Goal: Task Accomplishment & Management: Manage account settings

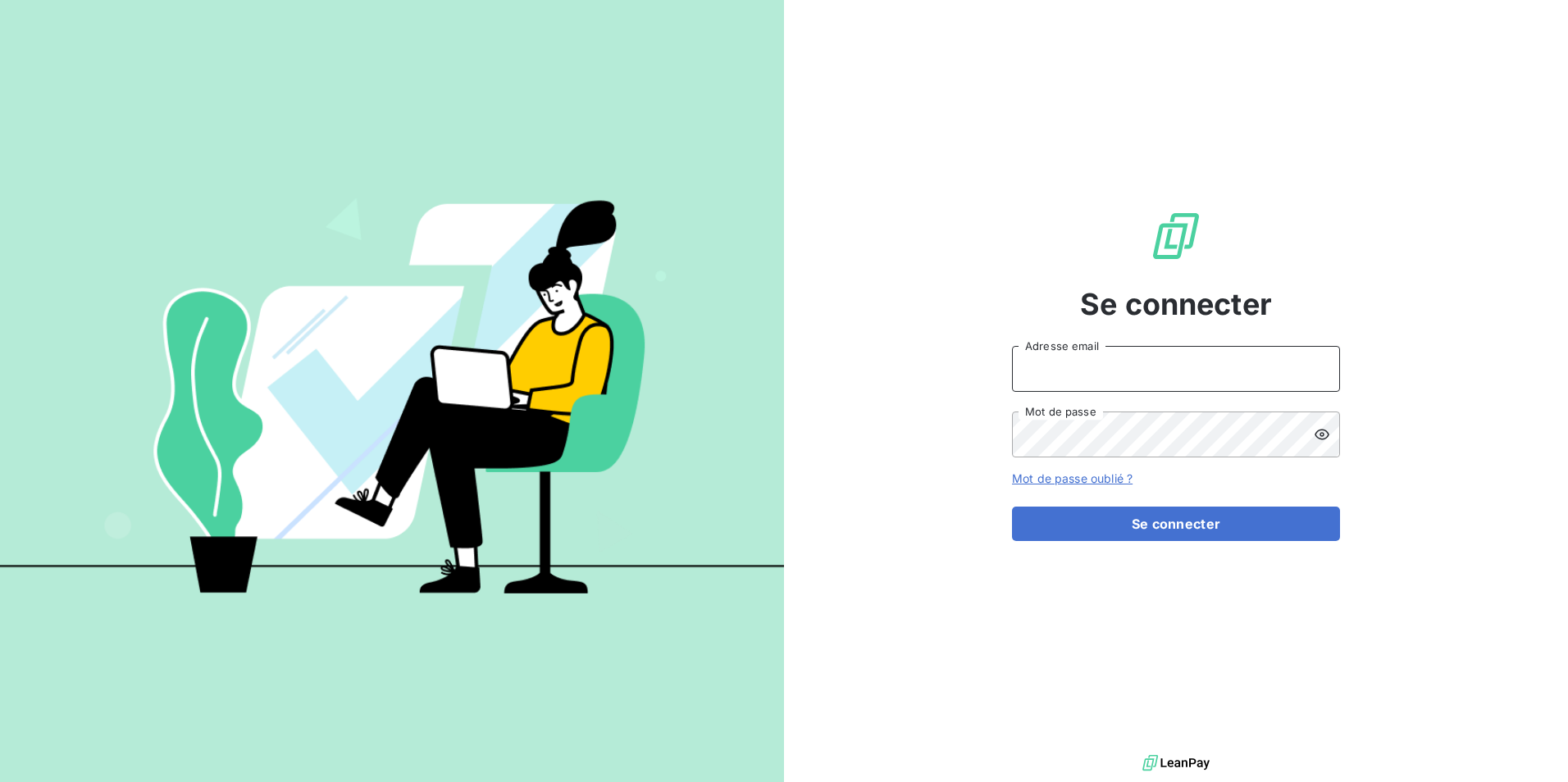
click at [1072, 386] on input "Adresse email" at bounding box center [1176, 369] width 328 height 46
type input "etrouillet@felix.fr"
click at [1251, 429] on icon at bounding box center [1322, 435] width 16 height 16
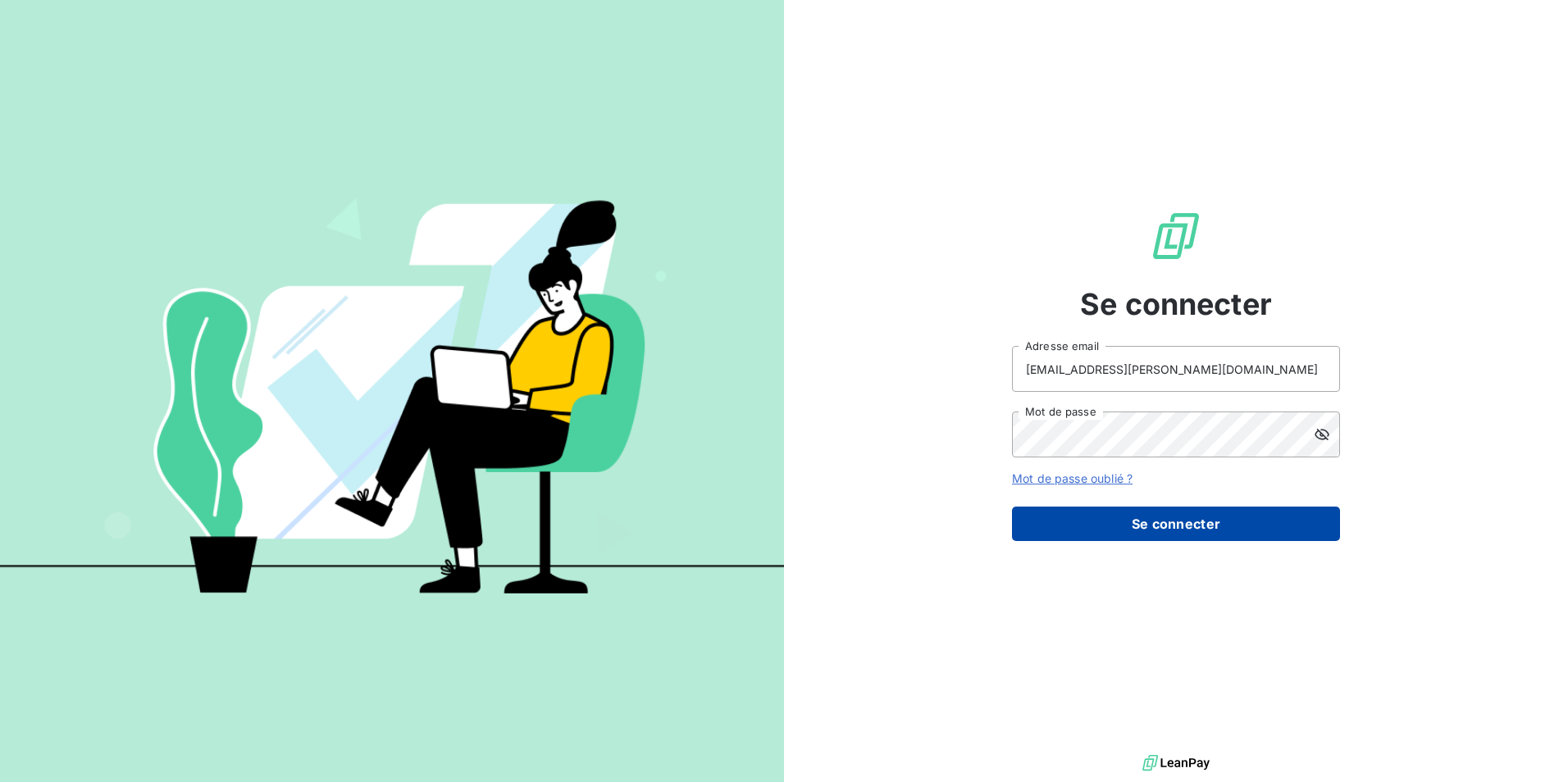
click at [1234, 532] on button "Se connecter" at bounding box center [1176, 524] width 328 height 34
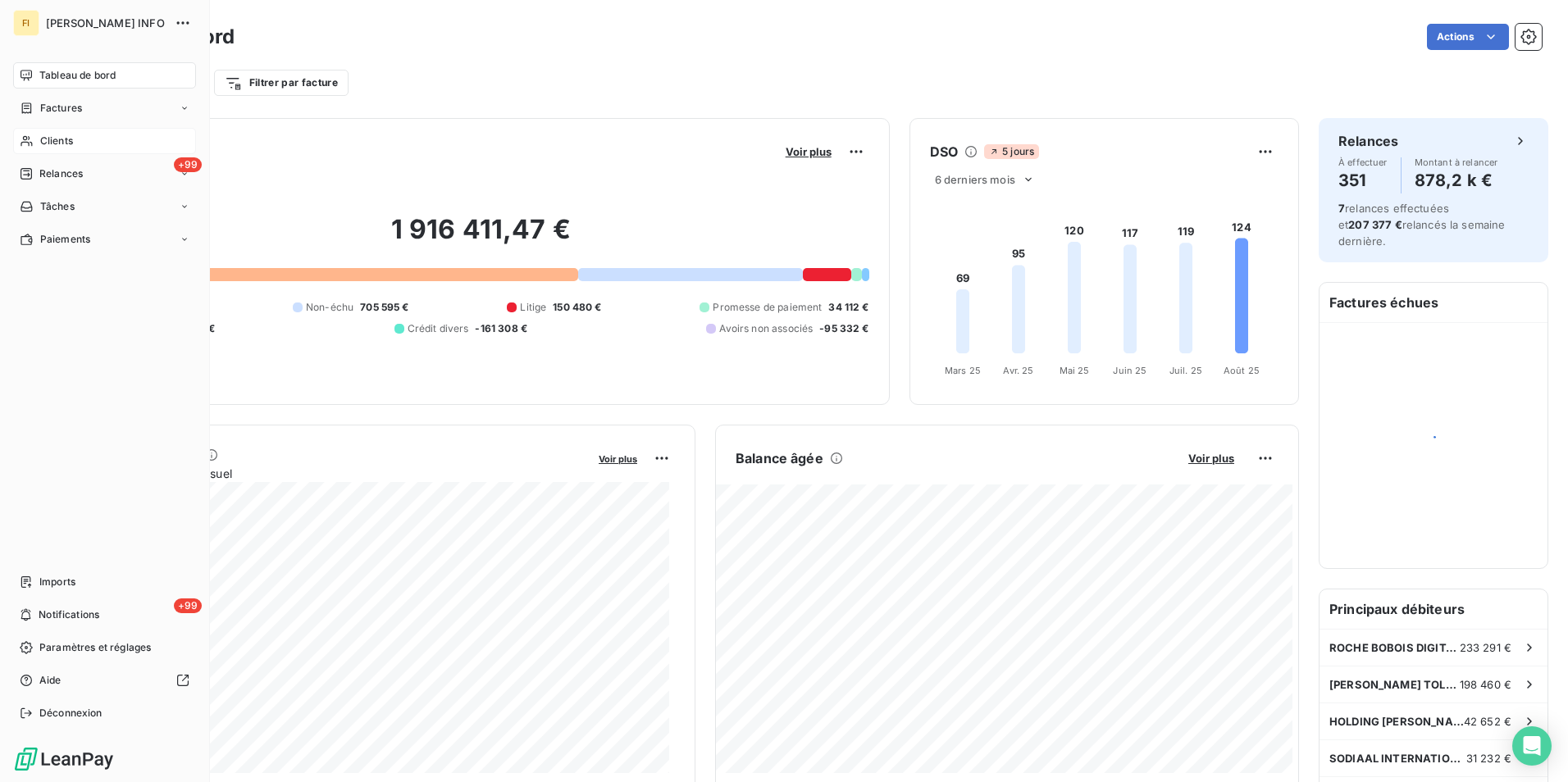
click at [38, 136] on div "Clients" at bounding box center [104, 141] width 183 height 26
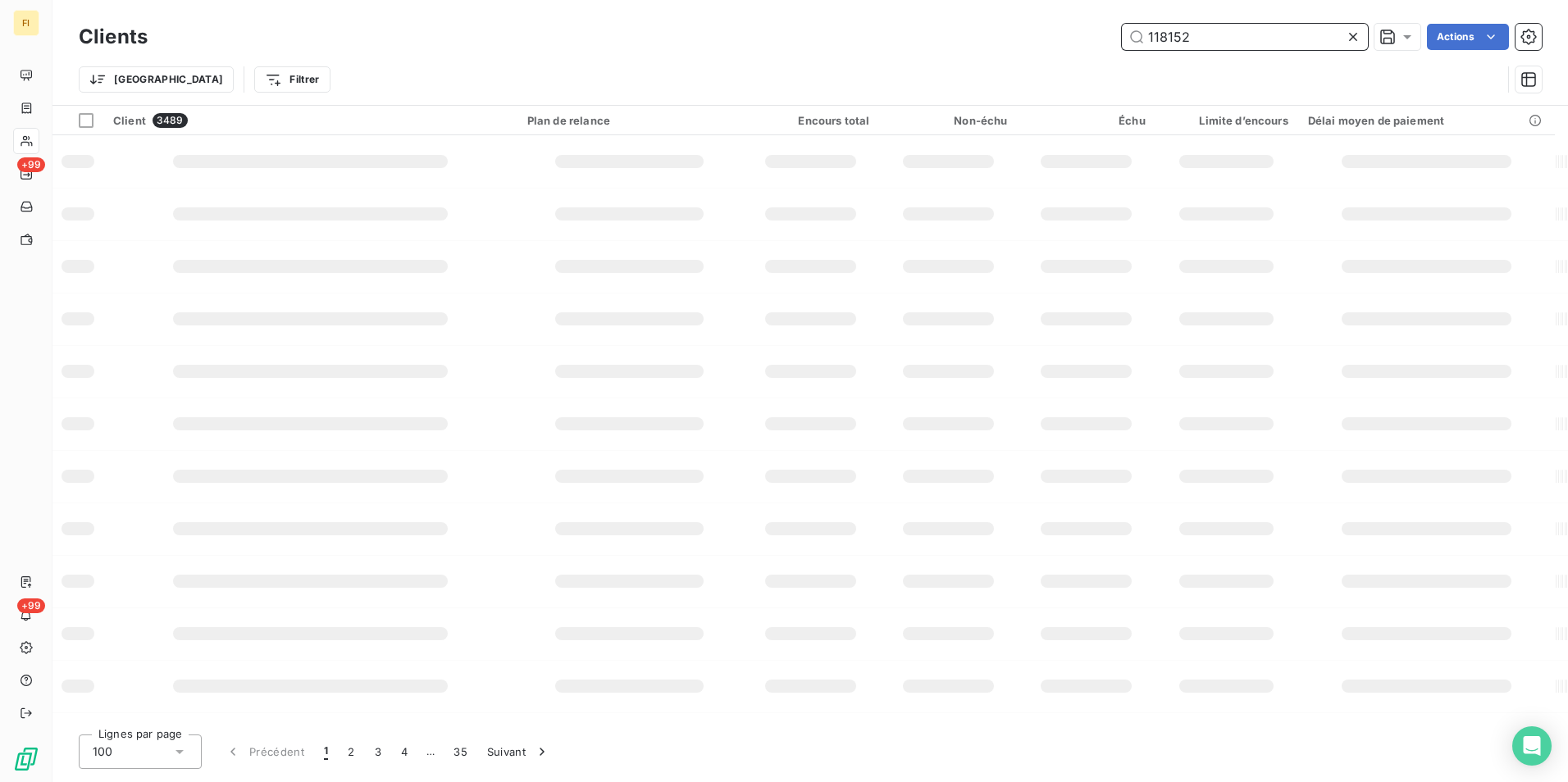
type input "118152"
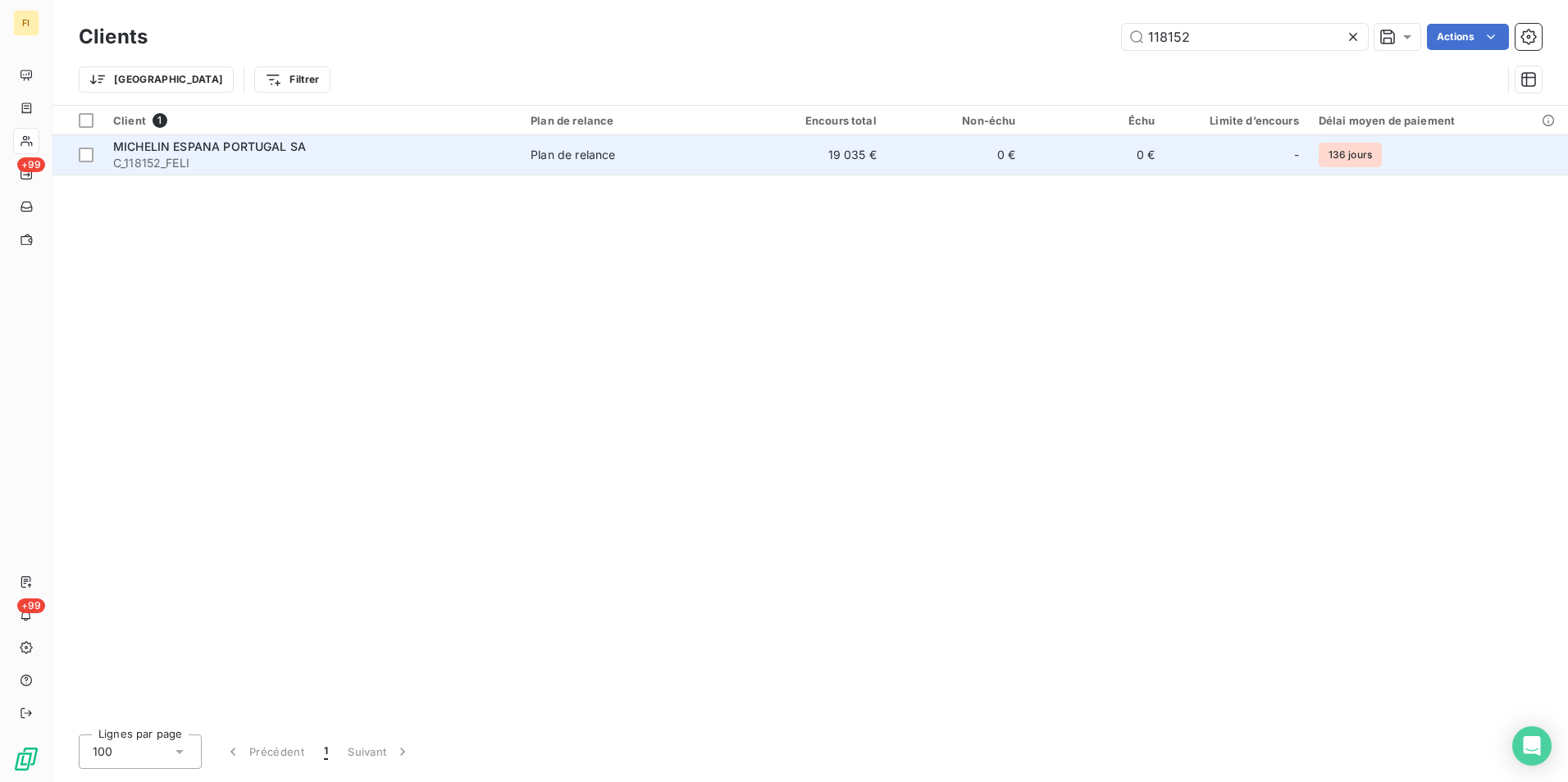
click at [1118, 152] on td "0 €" at bounding box center [1095, 155] width 140 height 39
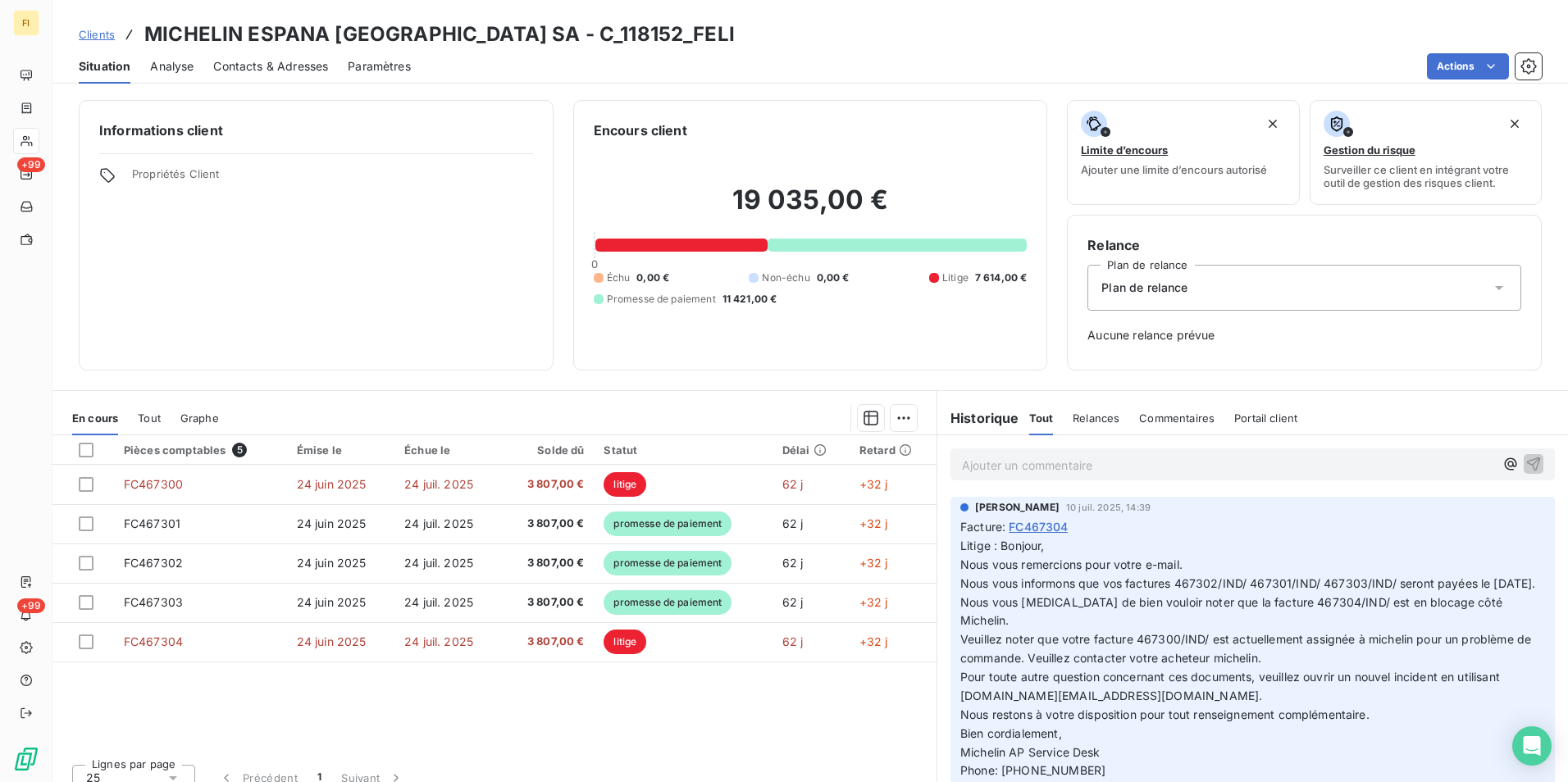
click at [96, 33] on span "Clients" at bounding box center [97, 34] width 36 height 13
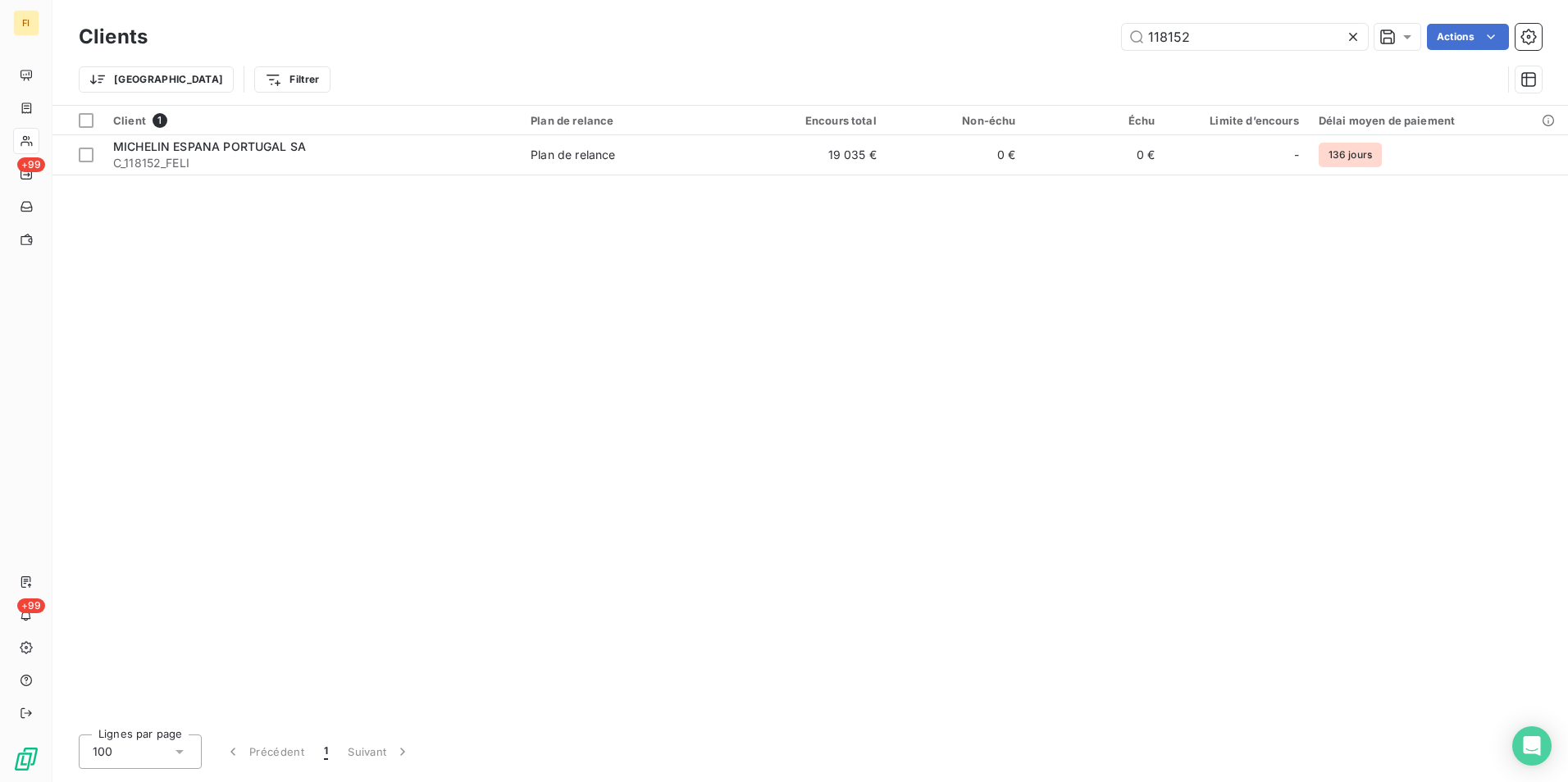
drag, startPoint x: 1207, startPoint y: 39, endPoint x: 817, endPoint y: 18, distance: 390.6
click at [915, 27] on div "118152 Actions" at bounding box center [855, 37] width 1375 height 26
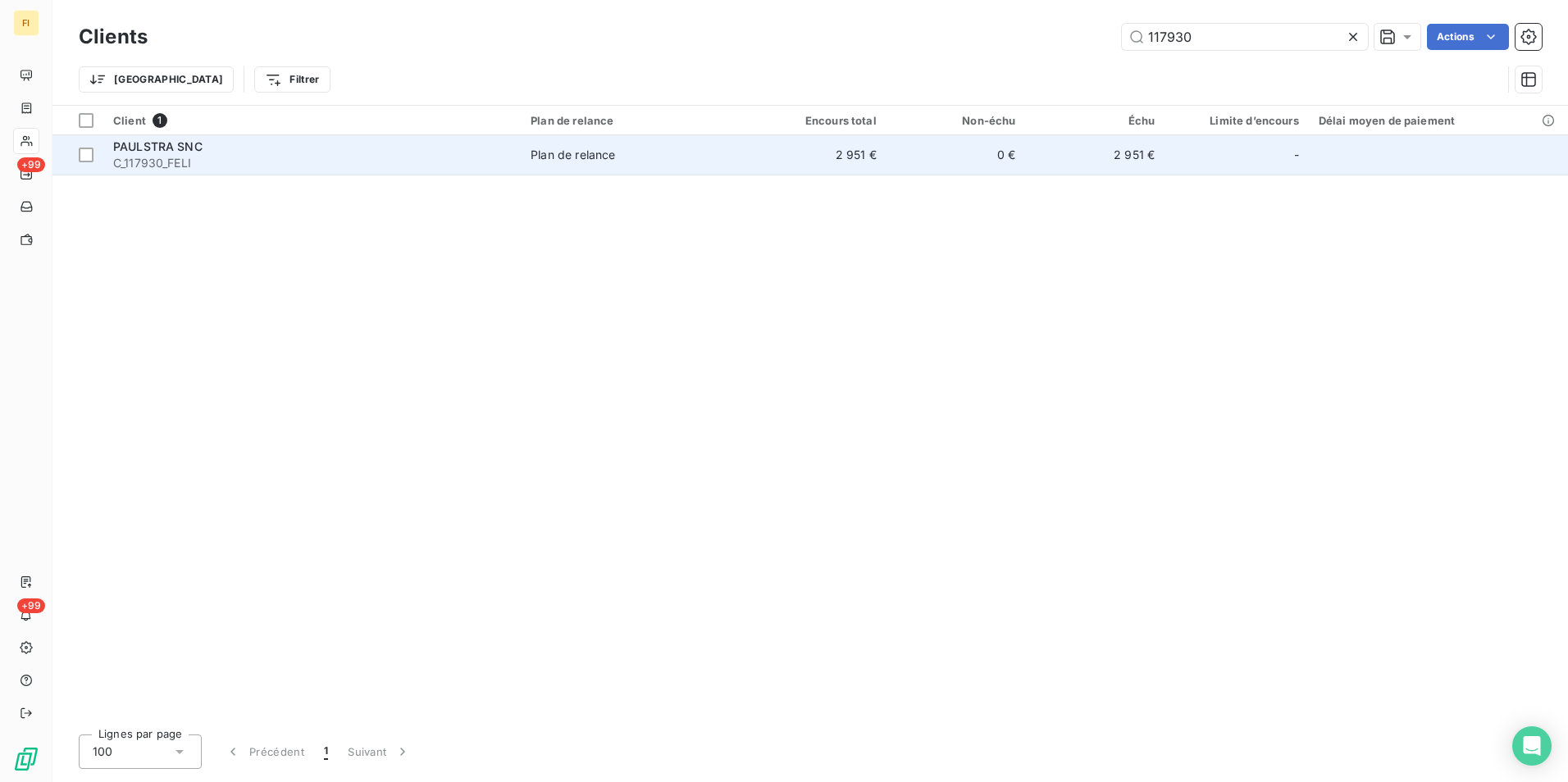
type input "117930"
click at [551, 157] on div "Plan de relance" at bounding box center [573, 155] width 85 height 16
